Goal: Task Accomplishment & Management: Manage account settings

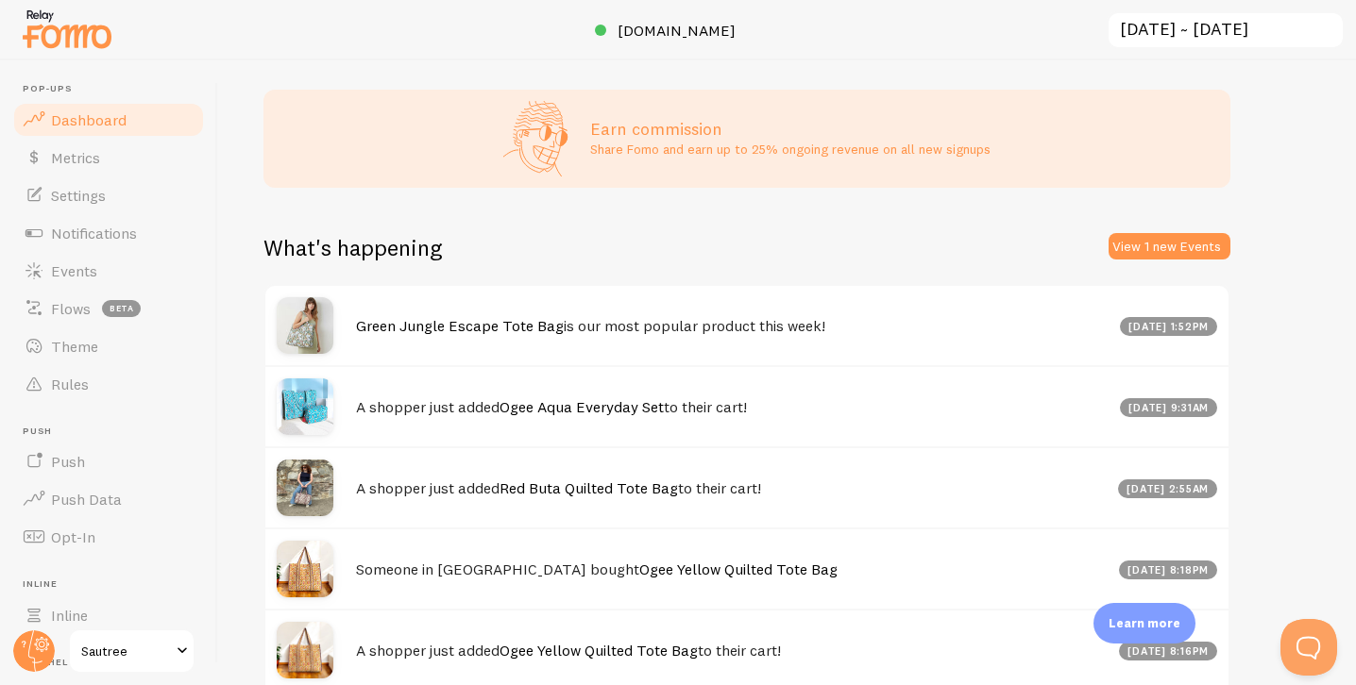
scroll to position [762, 0]
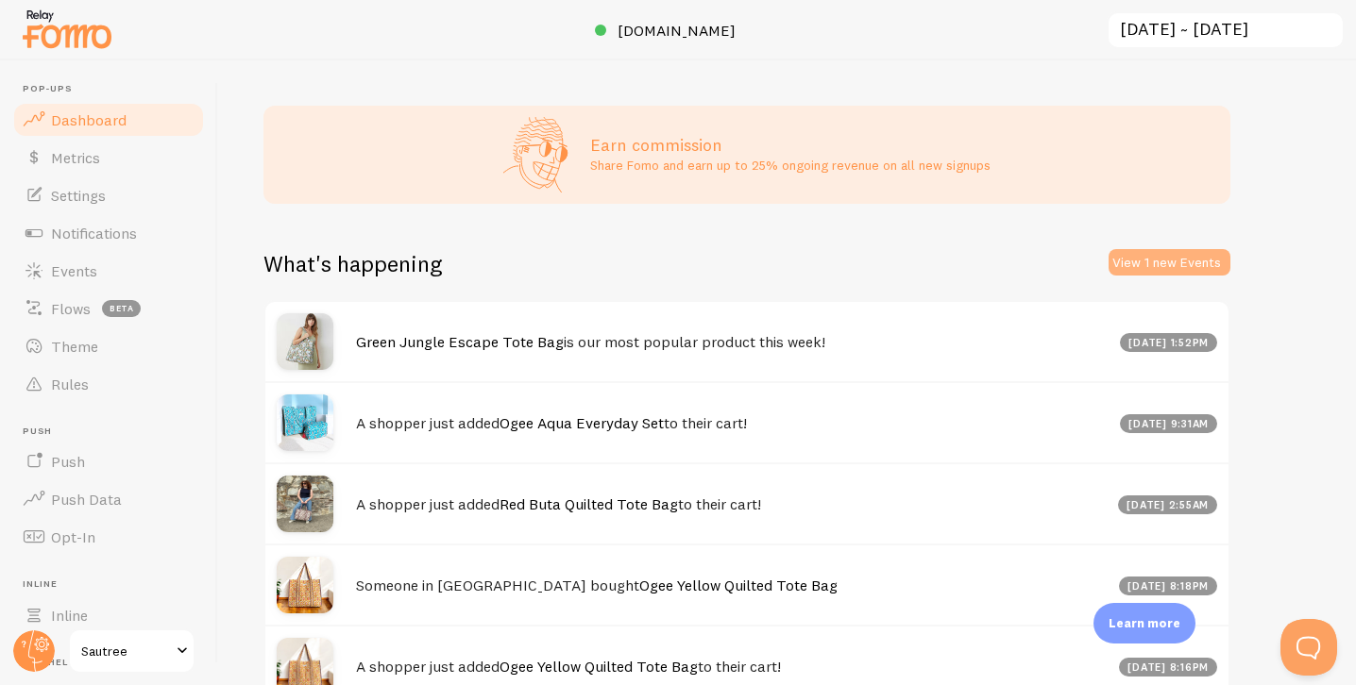
click at [1138, 259] on button "View 1 new Events" at bounding box center [1170, 262] width 122 height 26
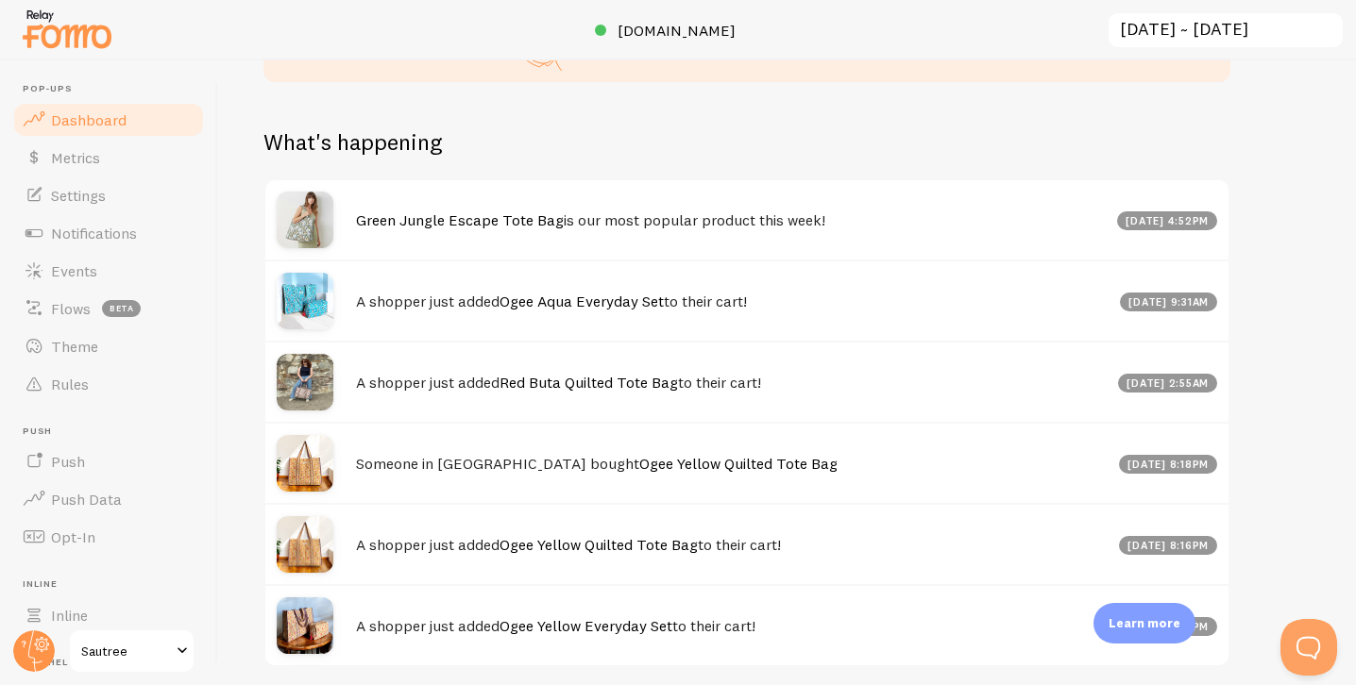
scroll to position [882, 0]
